Goal: Task Accomplishment & Management: Manage account settings

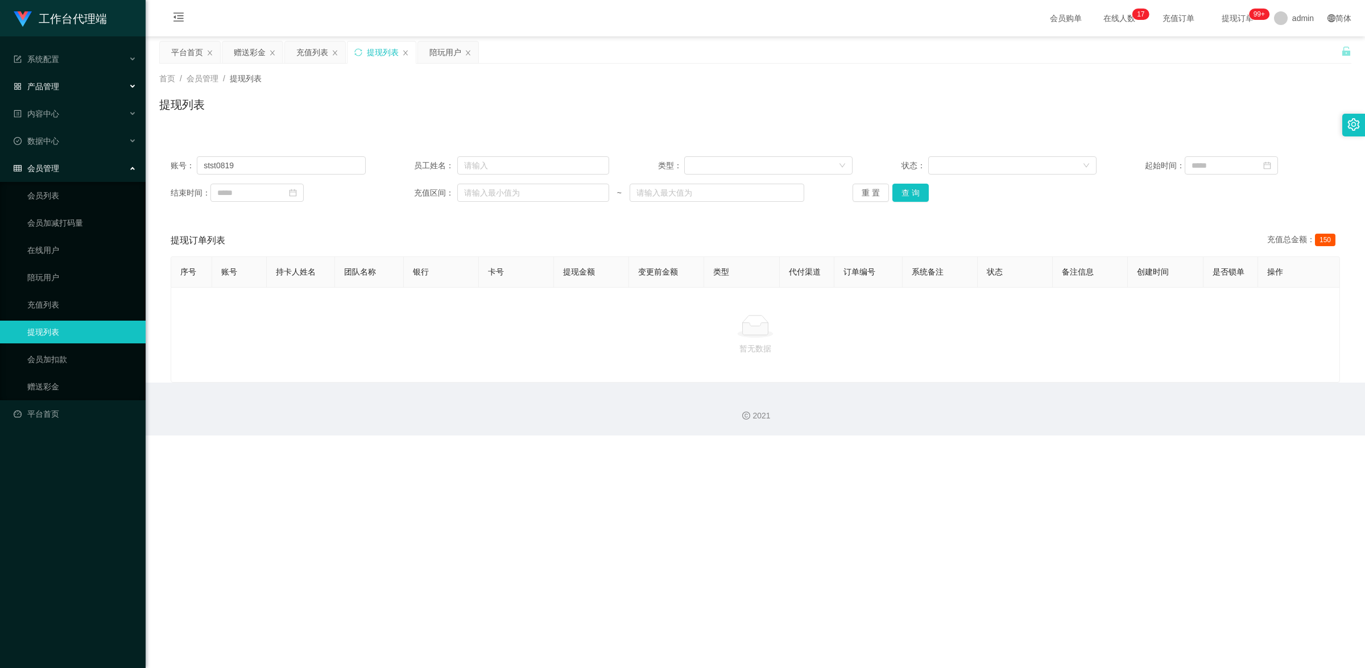
click at [51, 80] on div "产品管理" at bounding box center [73, 86] width 146 height 23
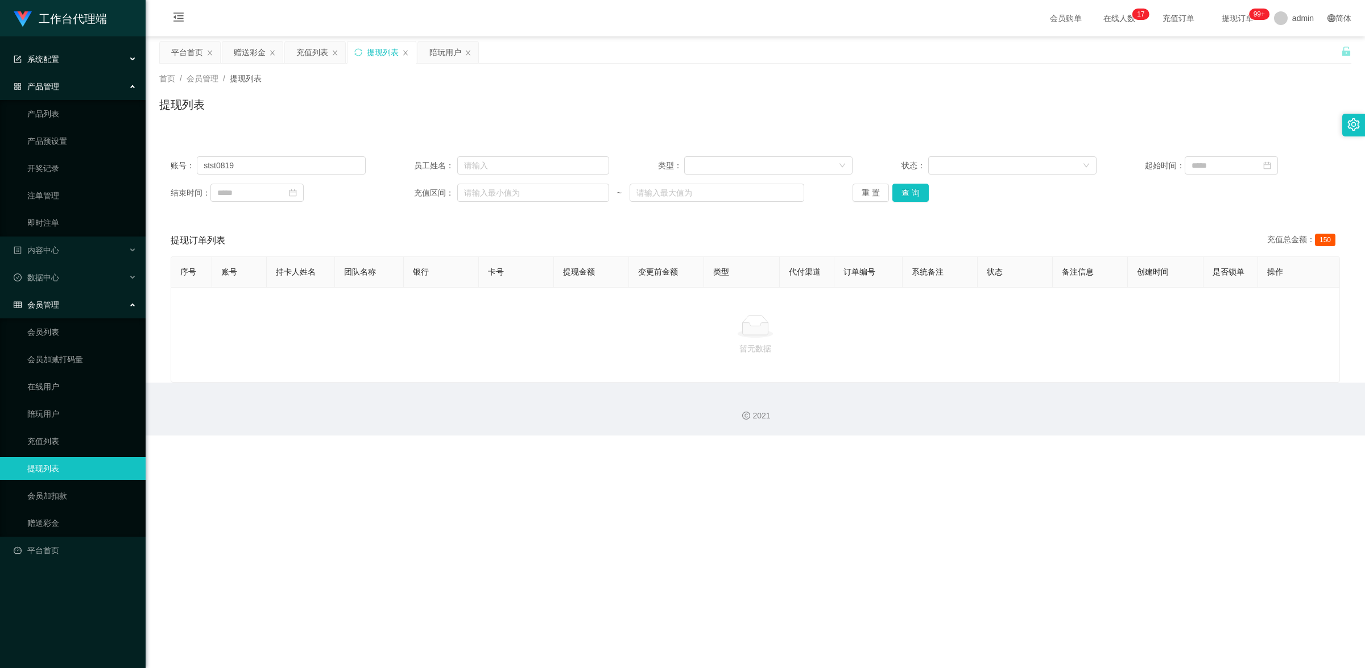
click at [65, 58] on div "系统配置" at bounding box center [73, 59] width 146 height 23
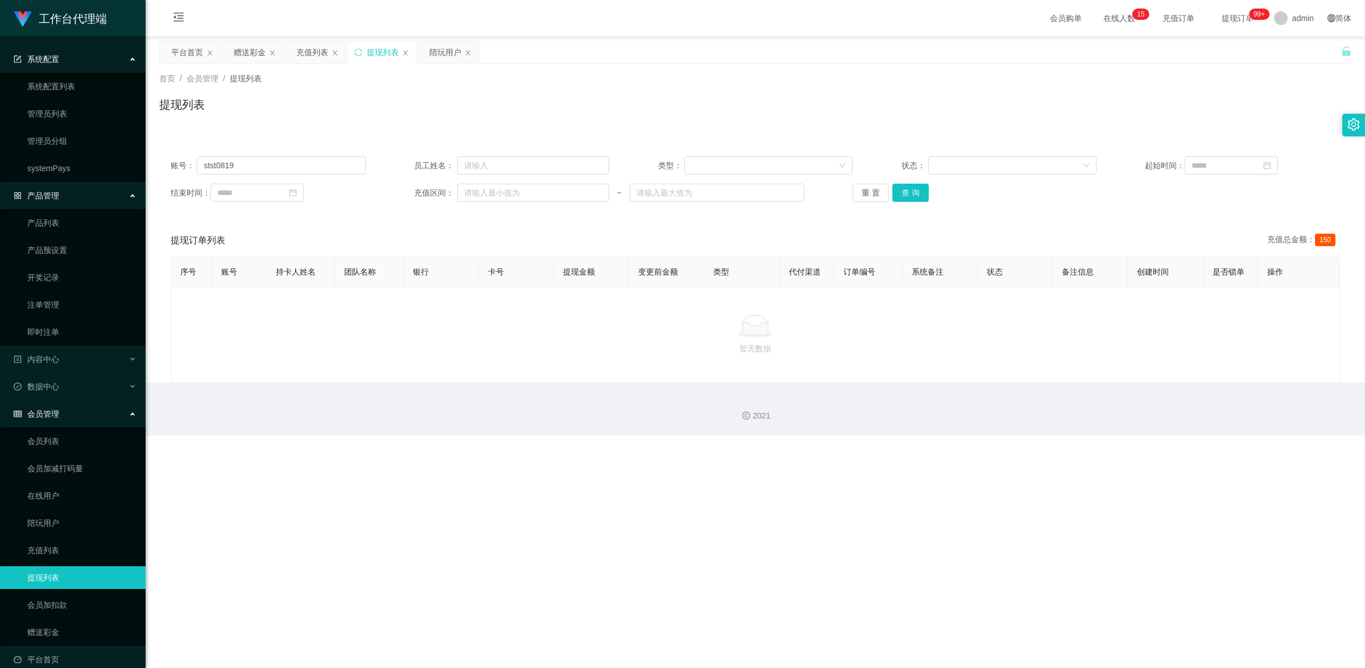
click at [89, 195] on div "产品管理" at bounding box center [73, 195] width 146 height 23
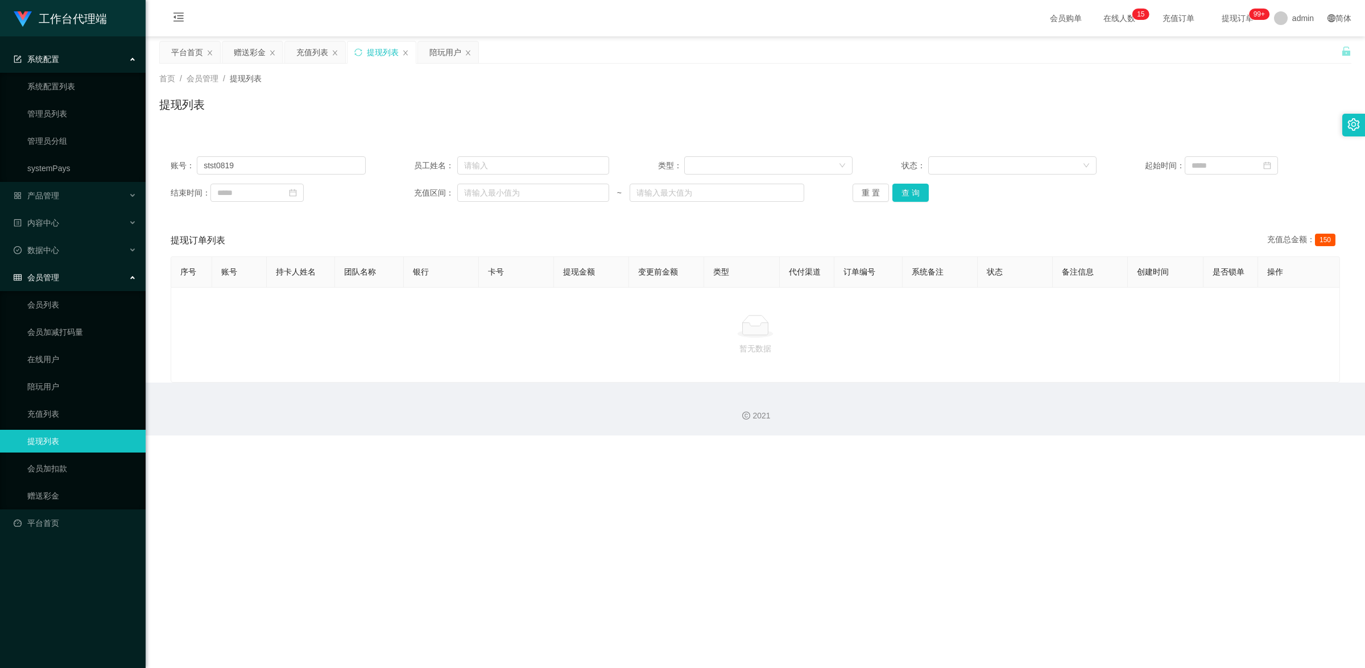
click at [112, 48] on div "系统配置" at bounding box center [73, 59] width 146 height 23
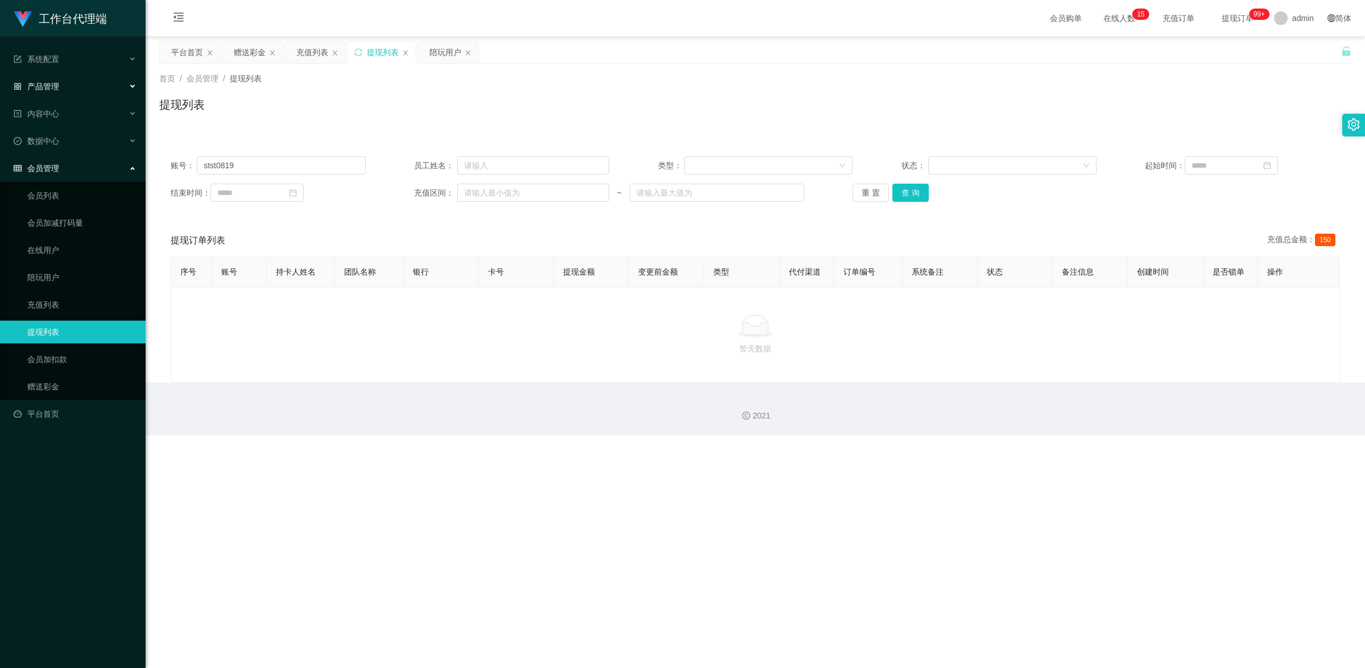
click at [68, 86] on div "产品管理" at bounding box center [73, 86] width 146 height 23
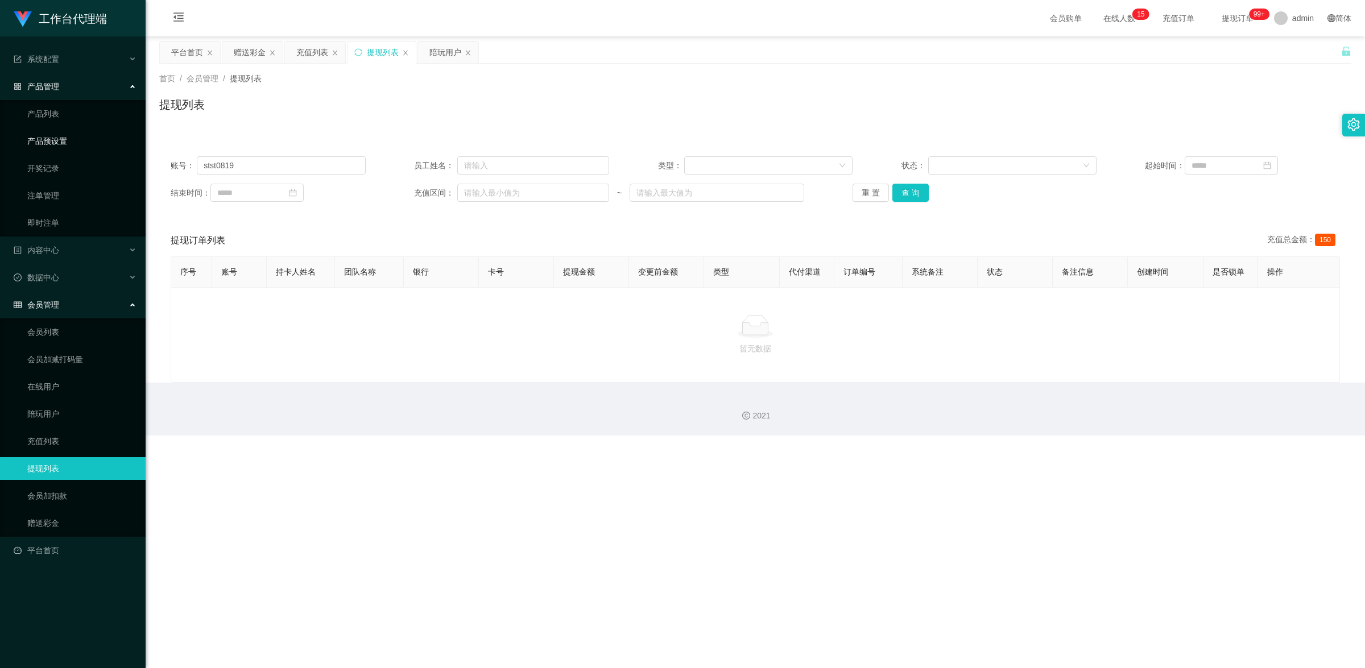
click at [84, 137] on link "产品预设置" at bounding box center [81, 141] width 109 height 23
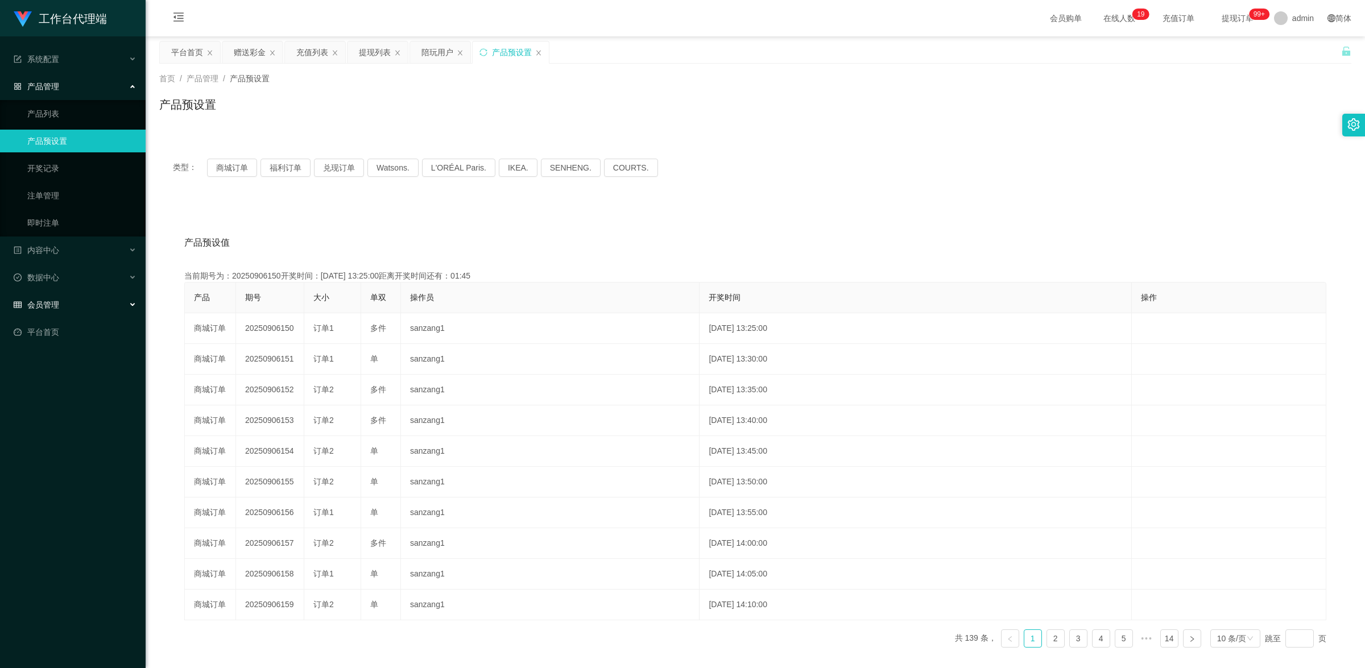
click at [69, 308] on div "会员管理" at bounding box center [73, 305] width 146 height 23
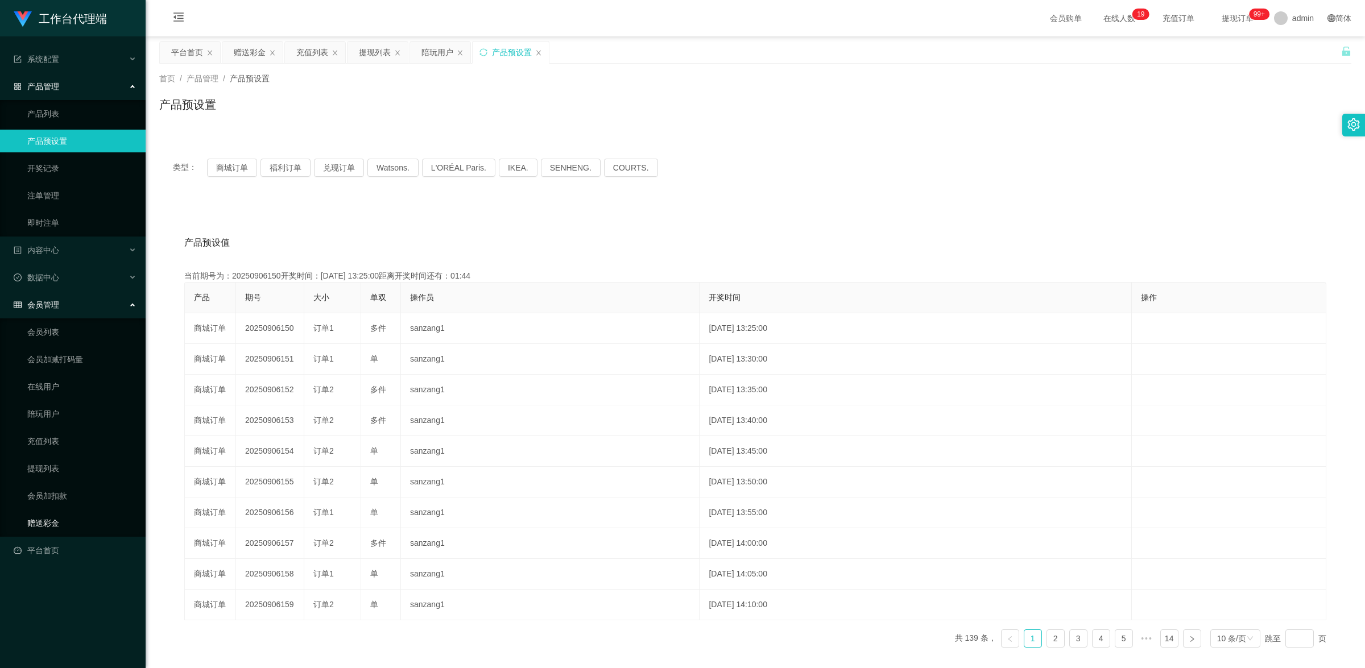
click at [64, 522] on link "赠送彩金" at bounding box center [81, 523] width 109 height 23
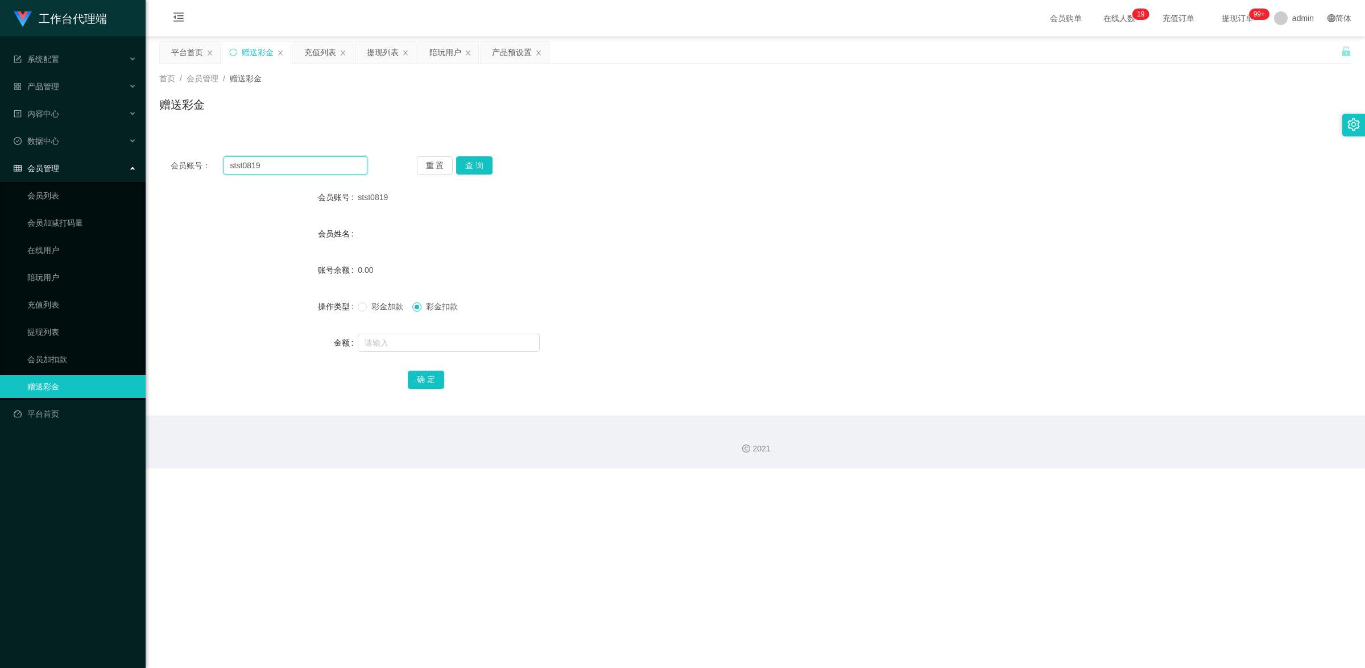
drag, startPoint x: 269, startPoint y: 165, endPoint x: 229, endPoint y: 160, distance: 40.1
click at [229, 160] on input "stst0819" at bounding box center [296, 165] width 144 height 18
paste input "zack001"
type input "zack001"
click at [473, 164] on button "查 询" at bounding box center [474, 165] width 36 height 18
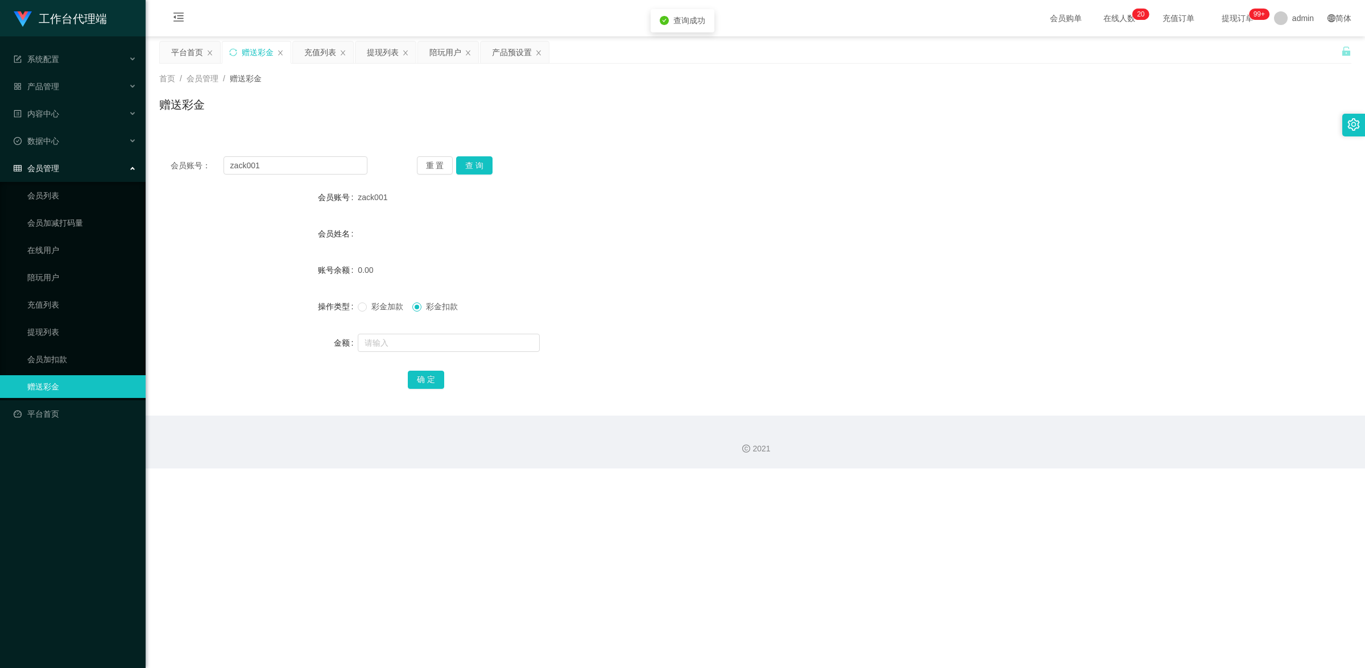
click at [358, 312] on label "彩金加款" at bounding box center [383, 307] width 50 height 12
click at [387, 342] on input "text" at bounding box center [449, 343] width 182 height 18
type input "100"
click at [424, 371] on button "确 定" at bounding box center [426, 380] width 36 height 18
click at [61, 94] on div "产品管理" at bounding box center [73, 86] width 146 height 23
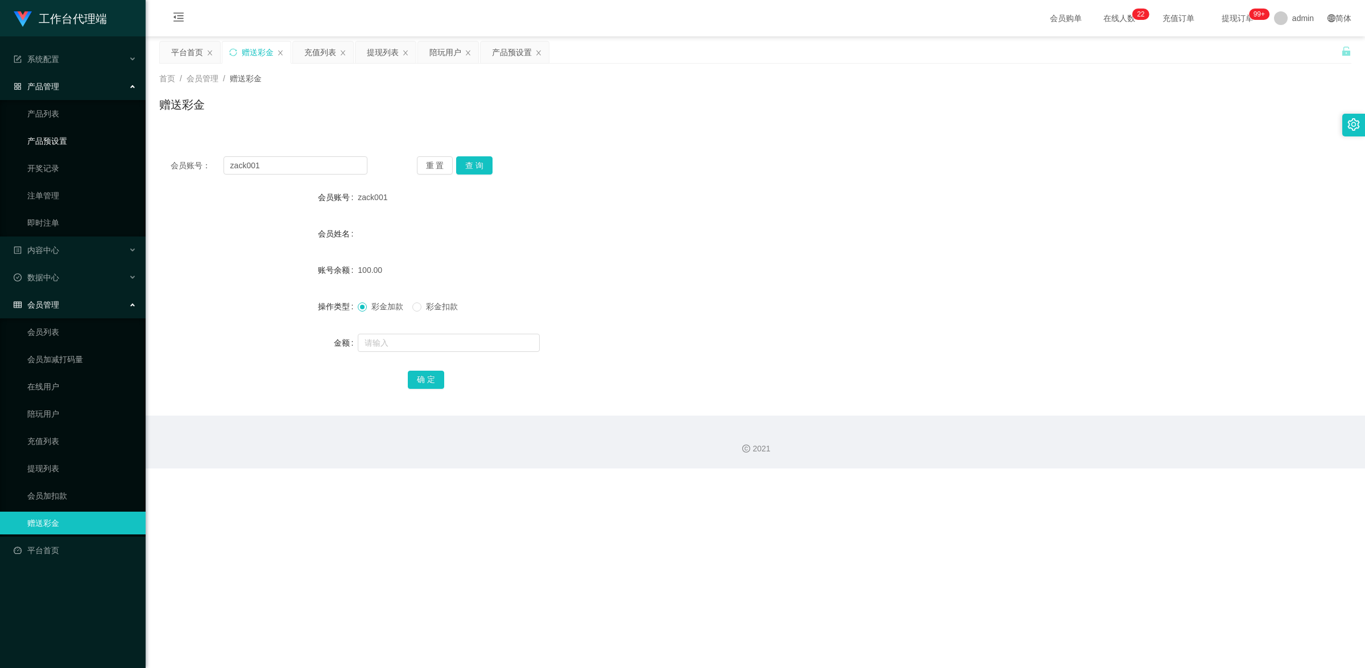
click at [81, 141] on link "产品预设置" at bounding box center [81, 141] width 109 height 23
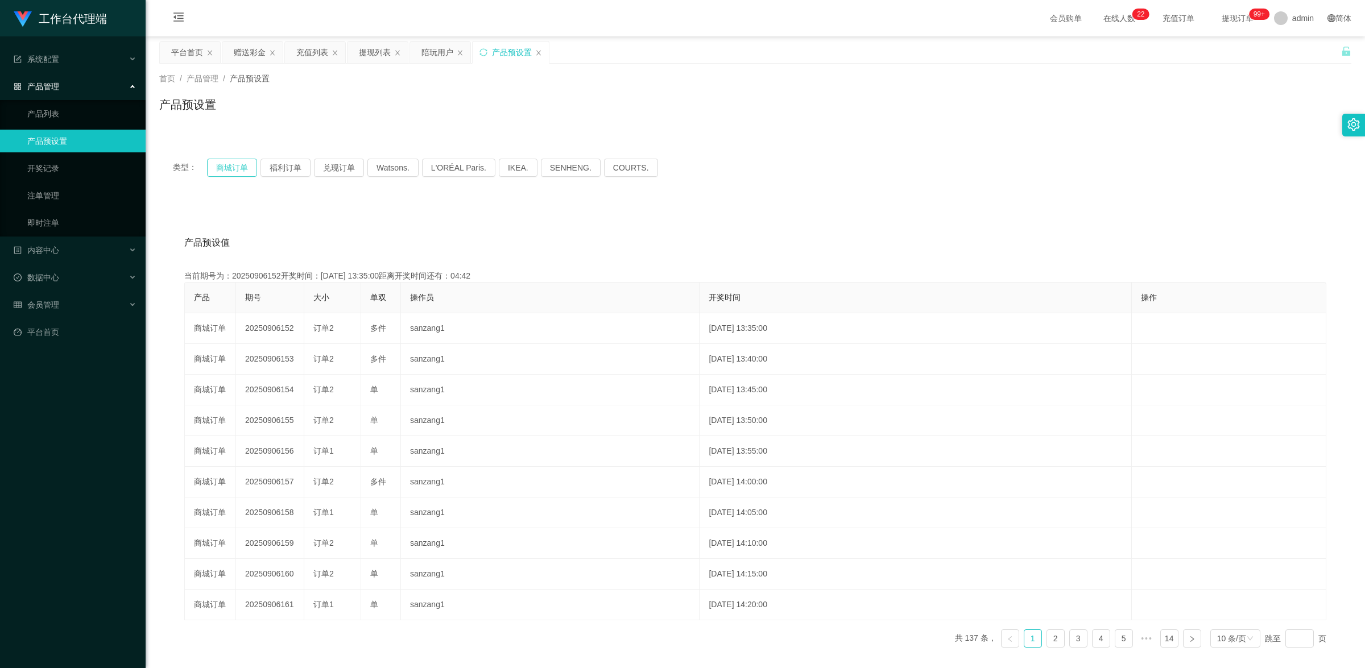
click at [241, 166] on button "商城订单" at bounding box center [232, 168] width 50 height 18
click at [279, 172] on button "福利订单" at bounding box center [286, 168] width 50 height 18
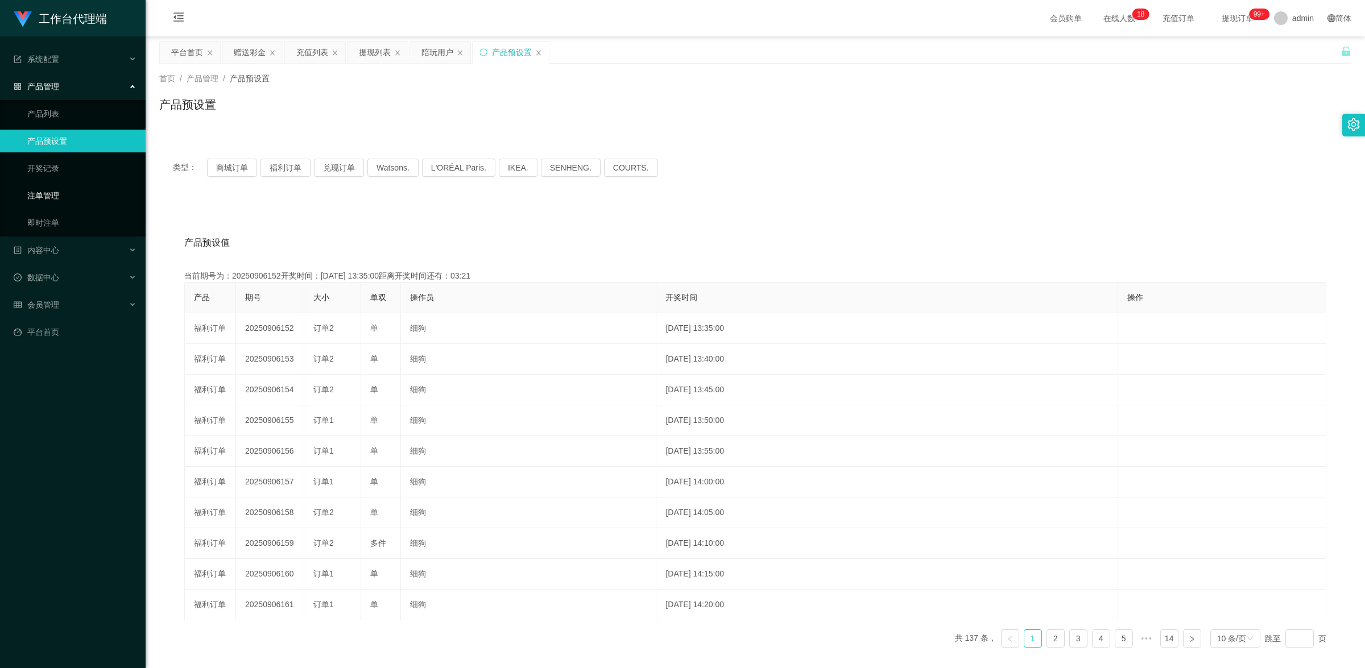
drag, startPoint x: 61, startPoint y: 193, endPoint x: 146, endPoint y: 149, distance: 95.7
click at [61, 193] on link "注单管理" at bounding box center [81, 195] width 109 height 23
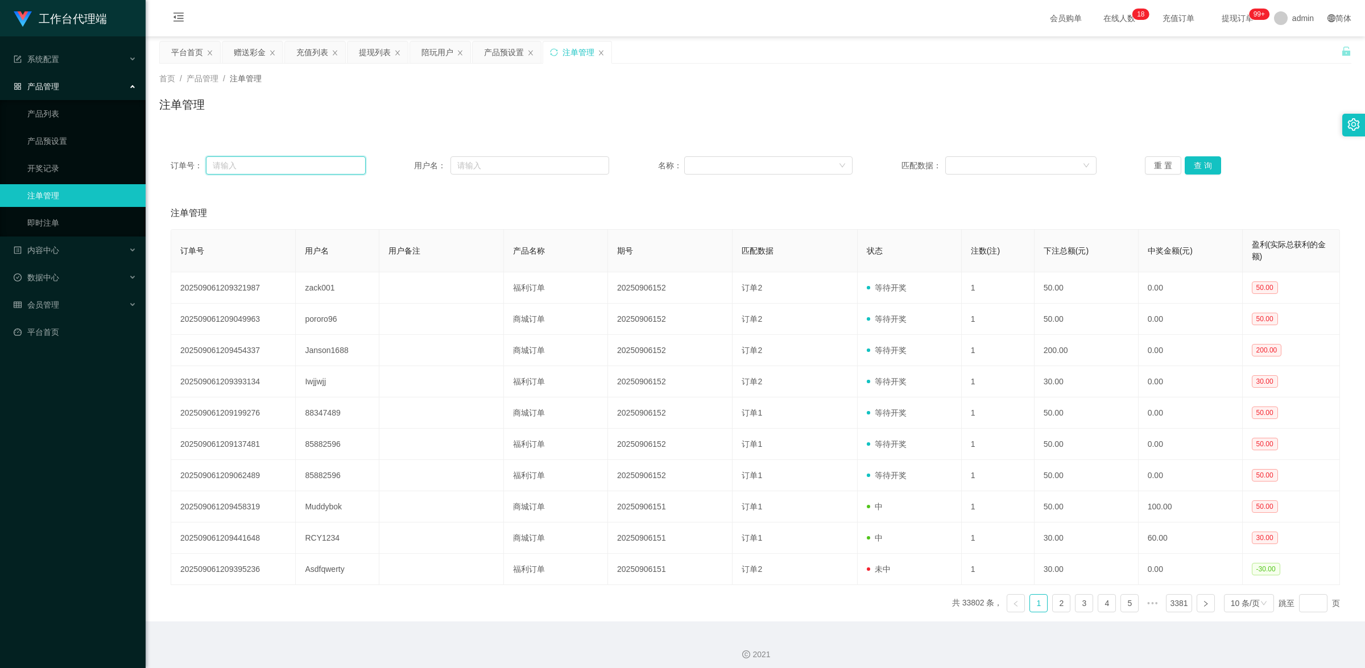
click at [283, 171] on input "text" at bounding box center [286, 165] width 160 height 18
click at [476, 159] on input "text" at bounding box center [530, 165] width 159 height 18
drag, startPoint x: 817, startPoint y: 100, endPoint x: 1204, endPoint y: 26, distance: 393.4
click at [819, 100] on div "注单管理" at bounding box center [755, 109] width 1192 height 26
click at [262, 169] on input "text" at bounding box center [286, 165] width 160 height 18
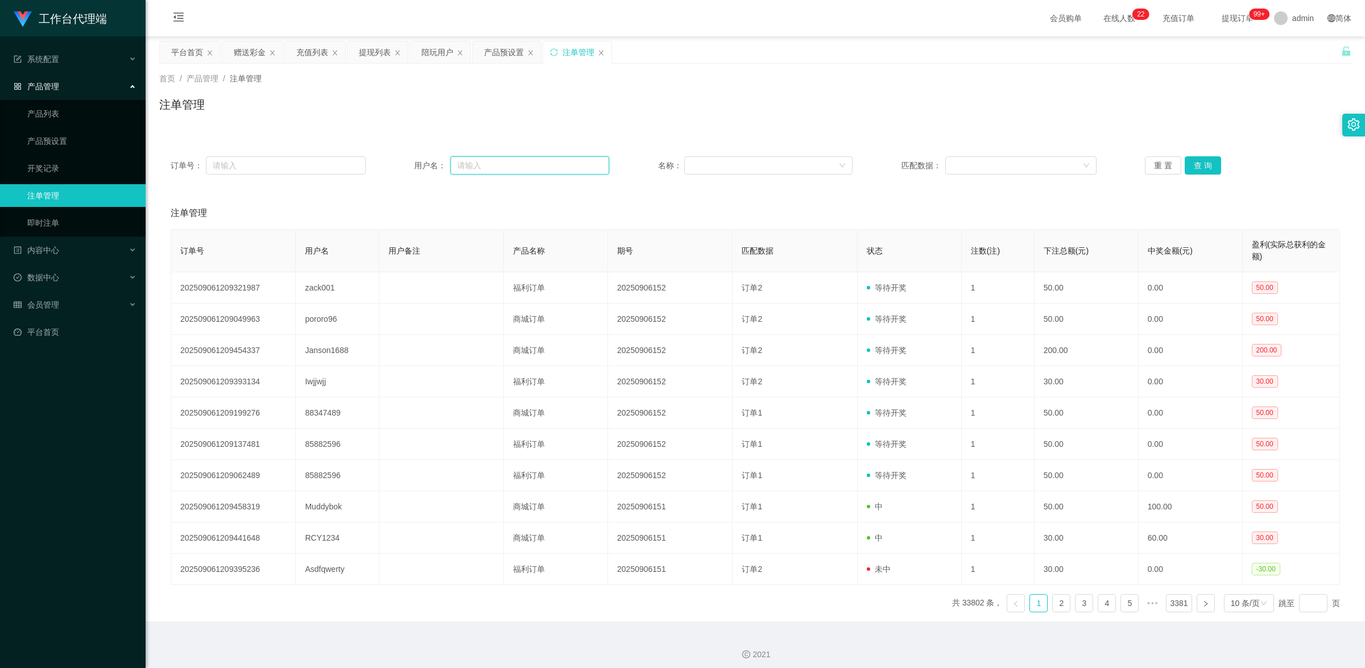
click at [461, 172] on input "text" at bounding box center [530, 165] width 159 height 18
paste input "zack001"
type input "zack001"
click at [1190, 163] on button "查 询" at bounding box center [1203, 165] width 36 height 18
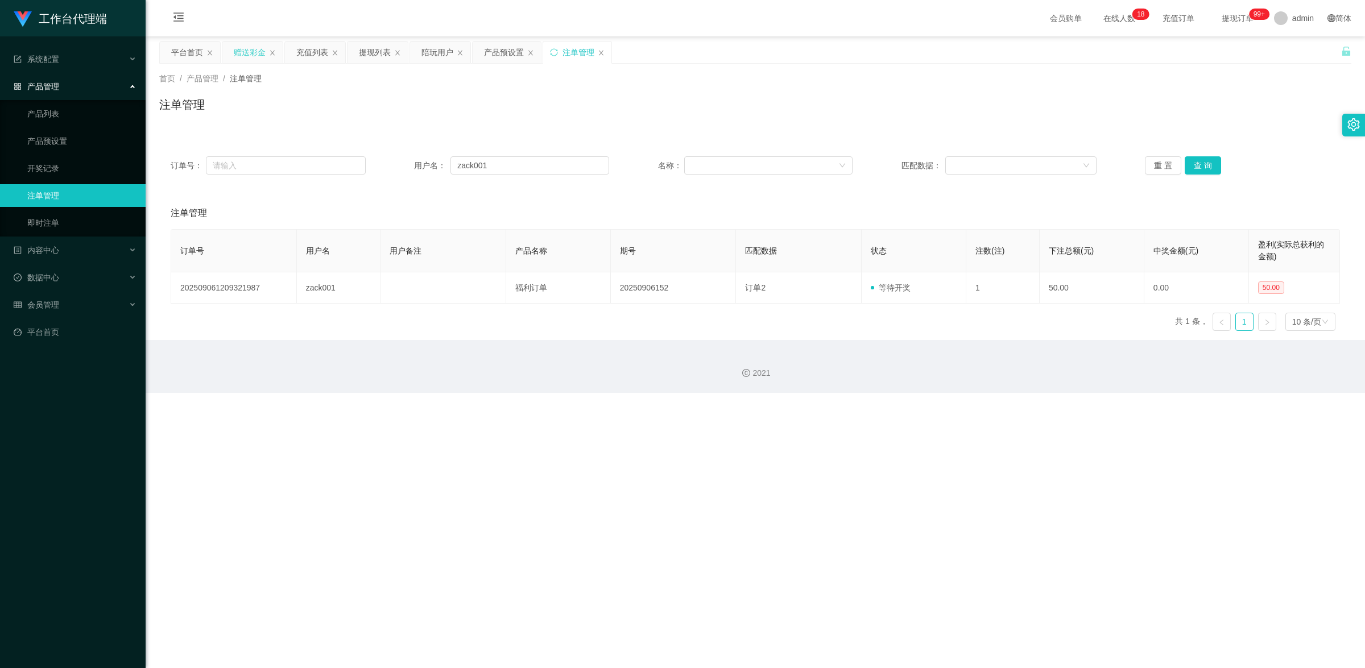
click at [255, 53] on div "赠送彩金" at bounding box center [250, 53] width 32 height 22
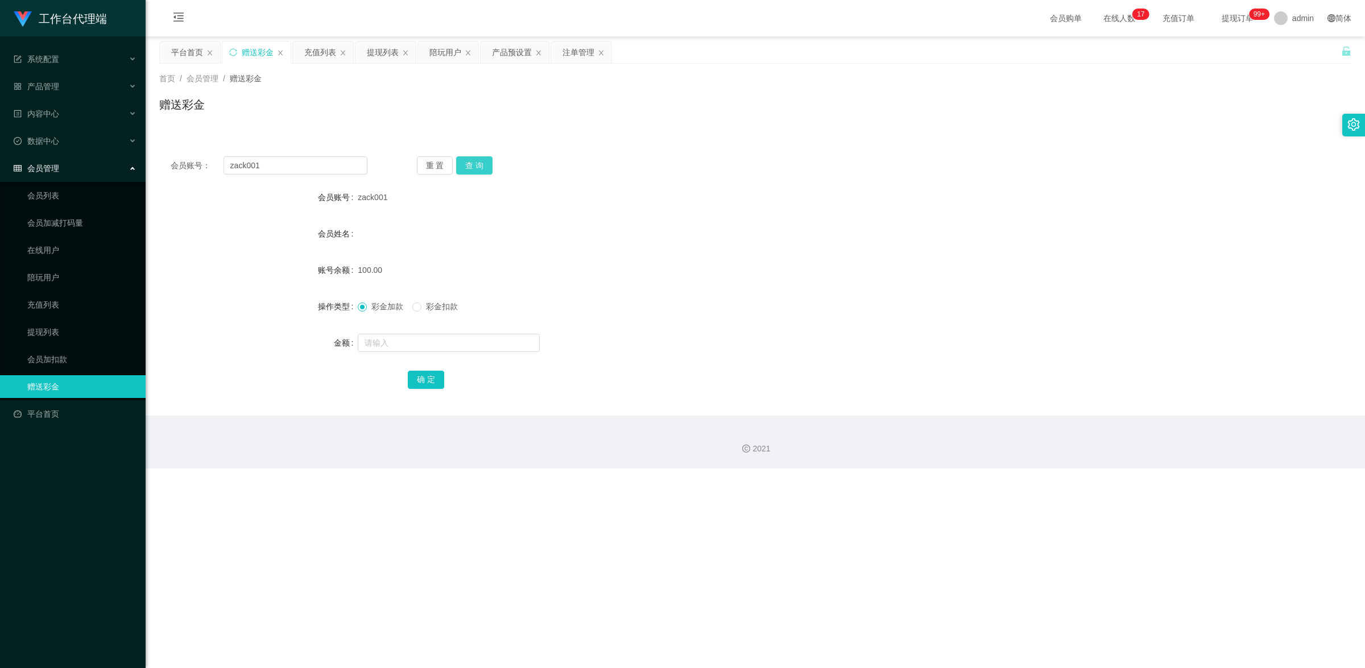
click at [469, 166] on button "查 询" at bounding box center [474, 165] width 36 height 18
click at [474, 177] on div "会员账号： zack001 重 置 查 询 会员账号 zack001 会员姓名 账号余额 50.00 操作类型 彩金加款 彩金扣款 金额 确 定" at bounding box center [755, 280] width 1192 height 271
click at [475, 172] on button "查 询" at bounding box center [474, 165] width 36 height 18
click at [485, 172] on button "查 询" at bounding box center [474, 165] width 36 height 18
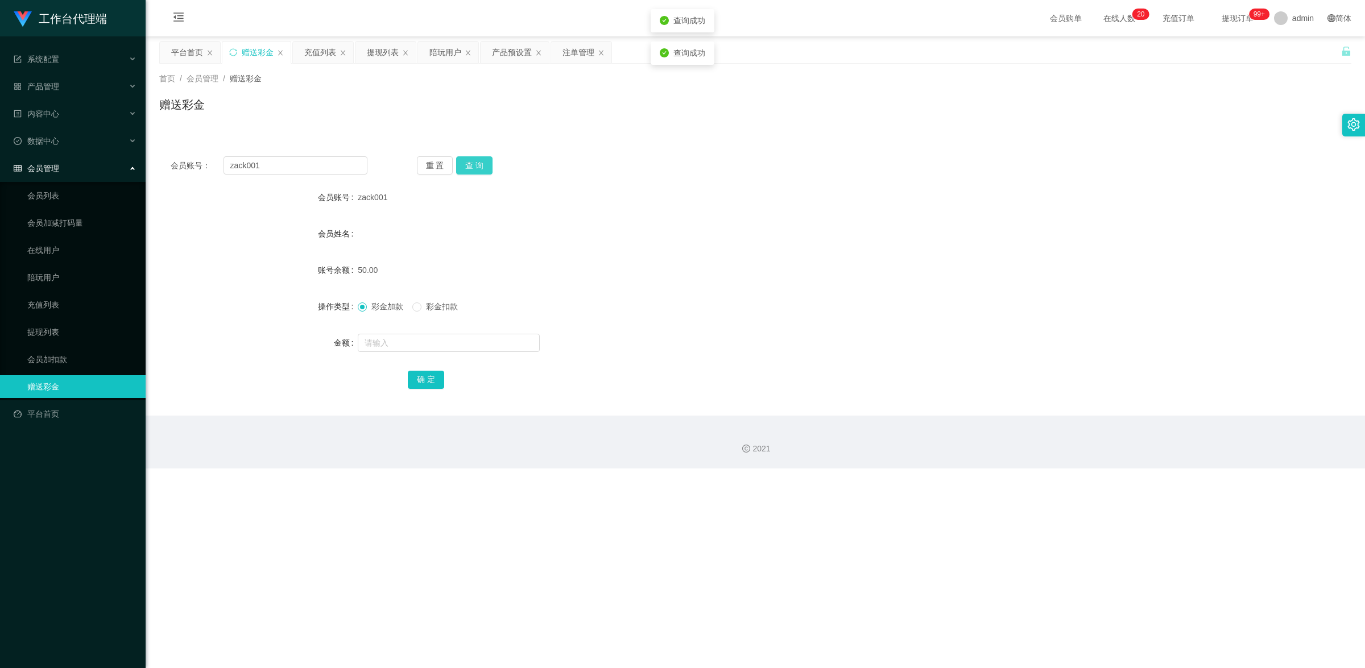
click at [485, 172] on button "查 询" at bounding box center [474, 165] width 36 height 18
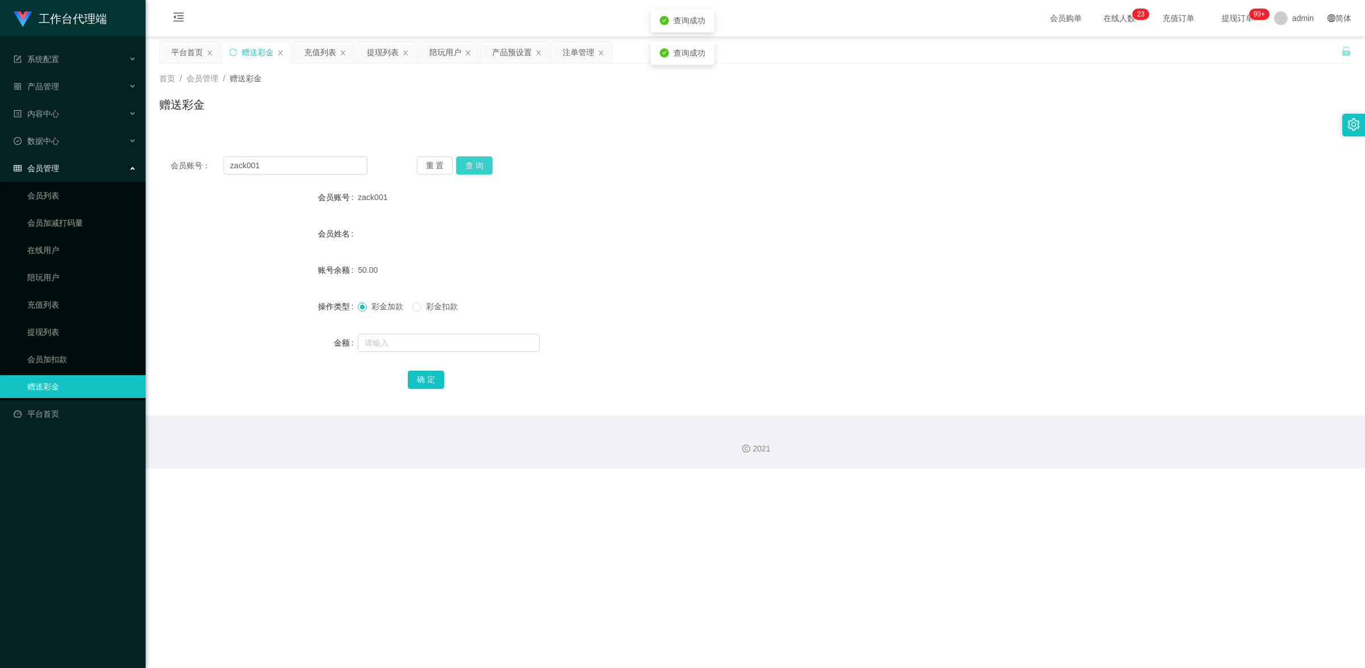
click at [485, 172] on button "查 询" at bounding box center [474, 165] width 36 height 18
drag, startPoint x: 295, startPoint y: 168, endPoint x: 212, endPoint y: 158, distance: 83.8
click at [212, 158] on div "会员账号： zack001" at bounding box center [269, 165] width 197 height 18
drag, startPoint x: 74, startPoint y: 333, endPoint x: 92, endPoint y: 317, distance: 23.4
click at [74, 333] on link "提现列表" at bounding box center [81, 332] width 109 height 23
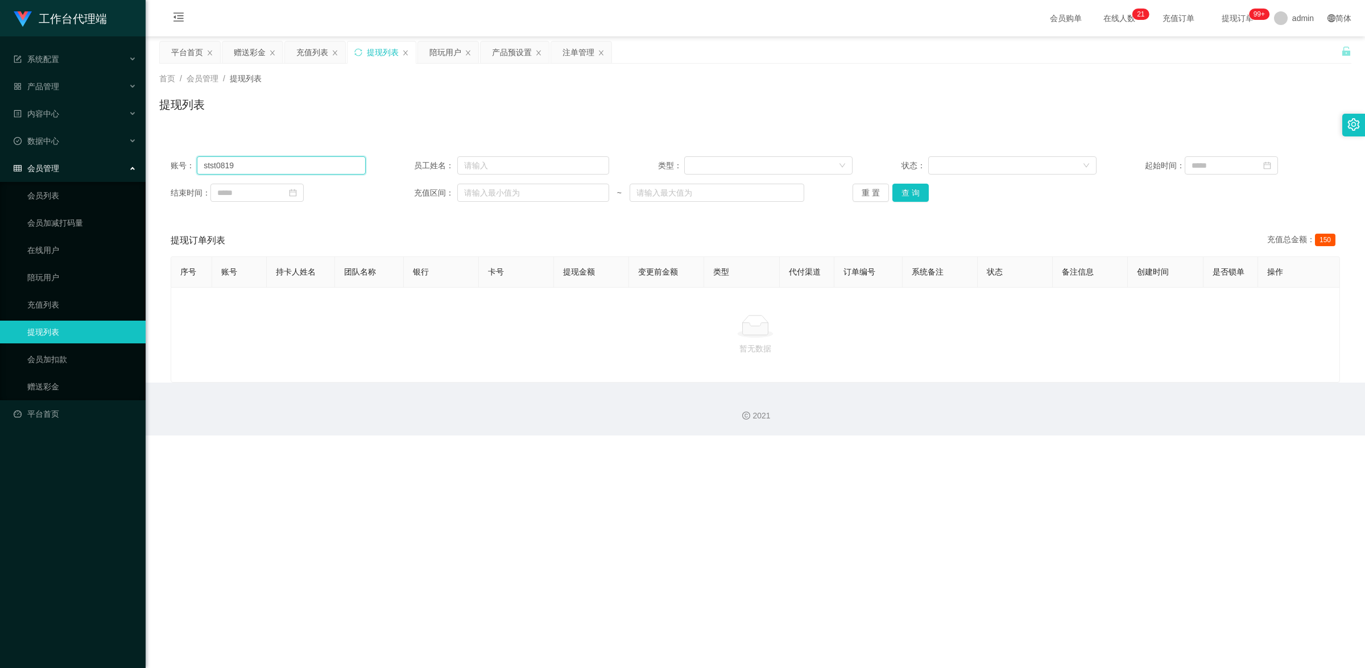
drag, startPoint x: 254, startPoint y: 169, endPoint x: 200, endPoint y: 158, distance: 55.1
click at [200, 158] on input "stst0819" at bounding box center [281, 165] width 168 height 18
paste input "zack001"
type input "zack001"
click at [899, 189] on button "查 询" at bounding box center [911, 193] width 36 height 18
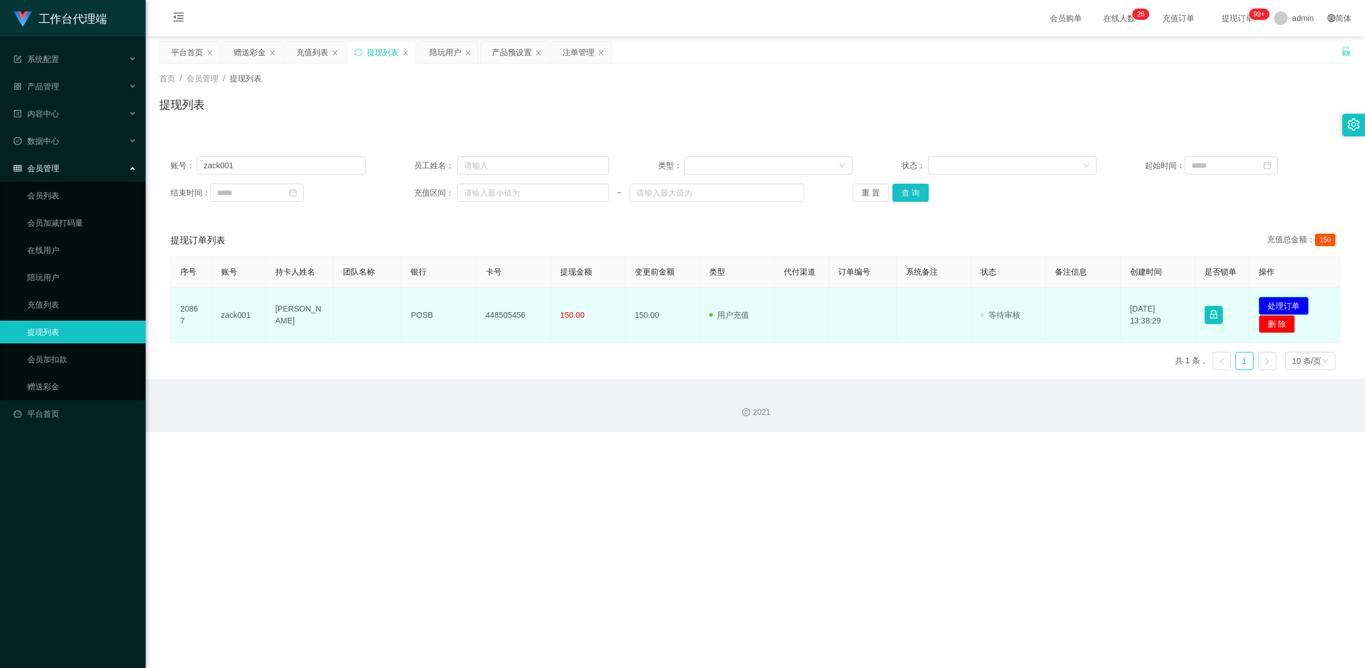
click at [1298, 305] on button "处理订单" at bounding box center [1284, 306] width 50 height 18
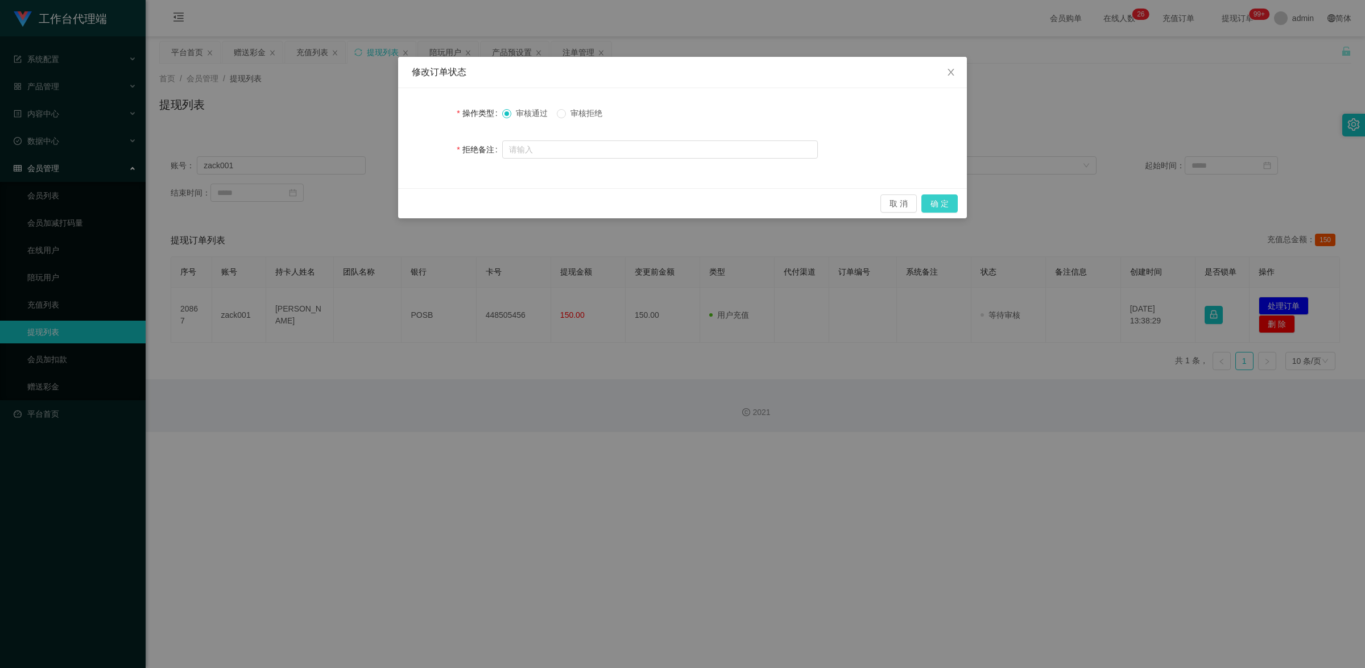
click at [954, 203] on button "确 定" at bounding box center [940, 204] width 36 height 18
